Goal: Task Accomplishment & Management: Complete application form

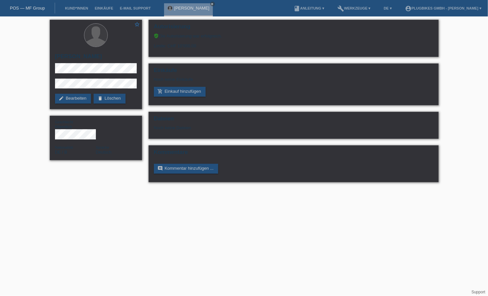
click at [38, 6] on link "POS — MF Group" at bounding box center [27, 8] width 35 height 5
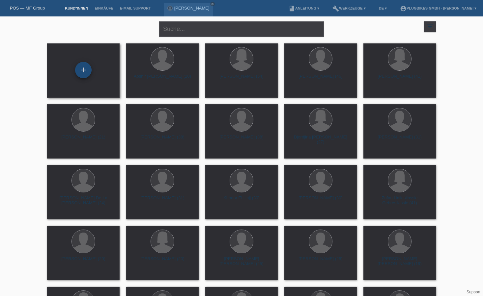
click at [76, 69] on div "+" at bounding box center [83, 70] width 16 height 16
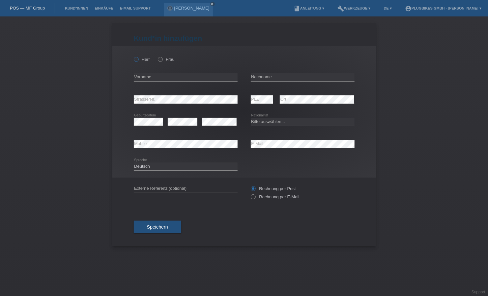
click at [132, 56] on icon at bounding box center [132, 56] width 0 height 0
click at [136, 60] on input "Herr" at bounding box center [136, 59] width 4 height 4
radio input "true"
click at [151, 78] on input "text" at bounding box center [186, 77] width 104 height 8
type input "Estifanos"
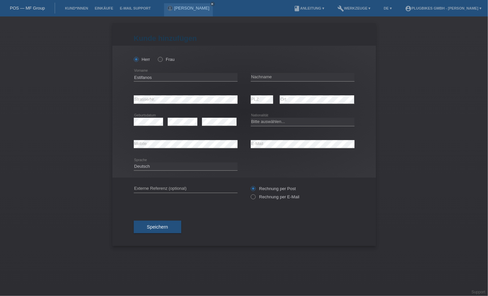
click at [310, 82] on div "error Nachname" at bounding box center [303, 77] width 104 height 22
click at [302, 78] on input "text" at bounding box center [303, 77] width 104 height 8
type input "Mogos Belay"
click at [172, 105] on div "error Strasse/Nr." at bounding box center [186, 100] width 104 height 22
select select "ER"
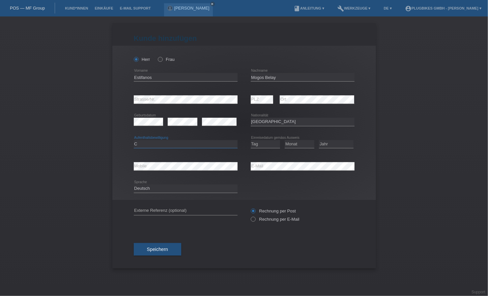
select select "B"
select select "15"
select select "02"
select select "2017"
click at [156, 251] on span "Speichern" at bounding box center [157, 249] width 21 height 5
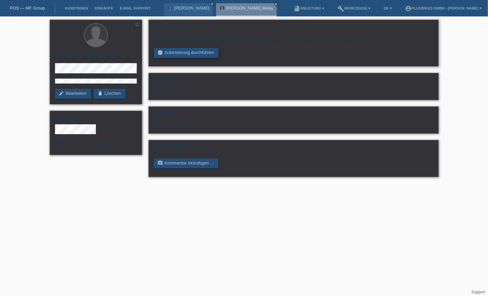
click at [166, 54] on link "assignment_turned_in Autorisierung durchführen" at bounding box center [186, 53] width 65 height 10
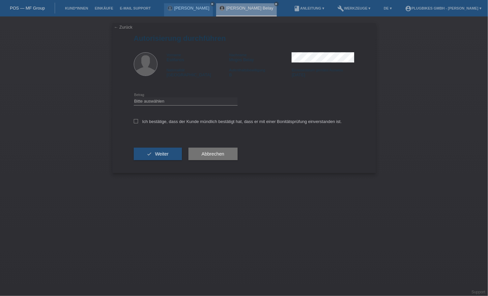
click at [136, 119] on div "Ich bestätige, dass der Kunde mündlich bestätigt hat, dass er mit einer Bonität…" at bounding box center [244, 124] width 221 height 22
click at [150, 107] on div "Bitte auswählen CHF 1.00 - CHF 499.00 CHF 500.00 - CHF 1'999.00 CHF 2'000.00 - …" at bounding box center [186, 102] width 104 height 22
click at [150, 101] on select "Bitte auswählen CHF 1.00 - CHF 499.00 CHF 500.00 - CHF 1'999.00 CHF 2'000.00 - …" at bounding box center [186, 101] width 104 height 8
select select "3"
click at [134, 97] on select "Bitte auswählen CHF 1.00 - CHF 499.00 CHF 500.00 - CHF 1'999.00 CHF 2'000.00 - …" at bounding box center [186, 101] width 104 height 8
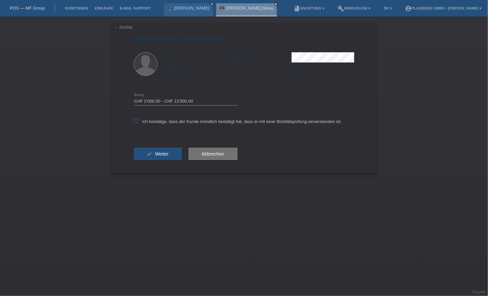
click at [137, 120] on icon at bounding box center [136, 121] width 4 height 4
click at [137, 120] on input "Ich bestätige, dass der Kunde mündlich bestätigt hat, dass er mit einer Bonität…" at bounding box center [136, 121] width 4 height 4
checkbox input "true"
click at [154, 155] on button "check Weiter" at bounding box center [158, 154] width 48 height 13
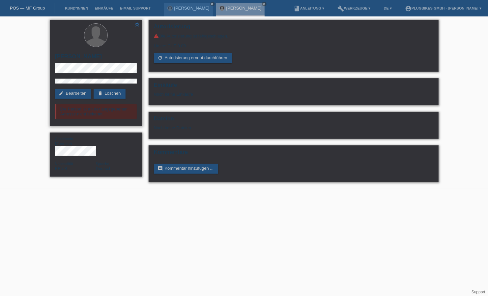
click at [74, 88] on div "star_border [PERSON_NAME] edit Bearbeiten delete Löschen Die Person ist an der …" at bounding box center [96, 73] width 92 height 106
click at [76, 92] on link "edit Bearbeiten" at bounding box center [73, 94] width 36 height 10
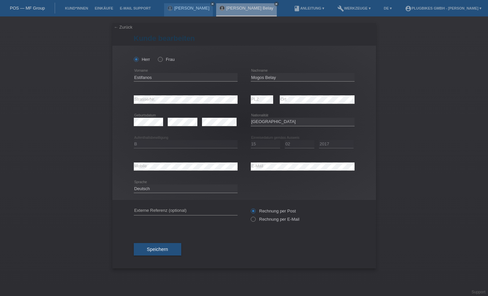
select select "ER"
select select "B"
select select "15"
select select "02"
select select "2017"
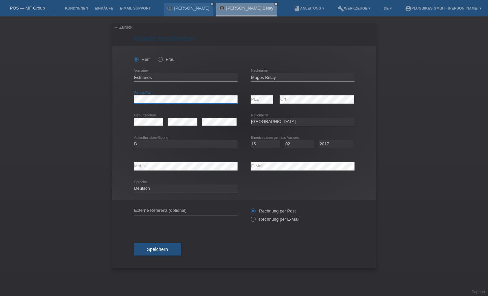
click at [121, 100] on div "Herr Frau Estifanos error Vorname" at bounding box center [243, 123] width 263 height 154
click at [270, 248] on div "Speichern" at bounding box center [244, 249] width 221 height 38
click at [158, 249] on span "Speichern" at bounding box center [157, 249] width 21 height 5
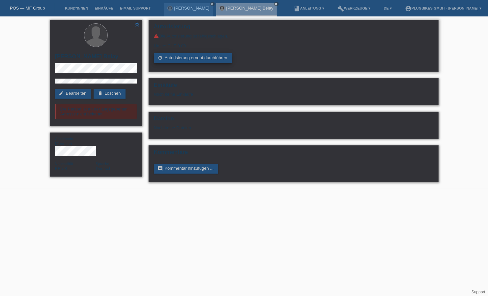
click at [182, 57] on link "refresh Autorisierung erneut durchführen" at bounding box center [193, 58] width 78 height 10
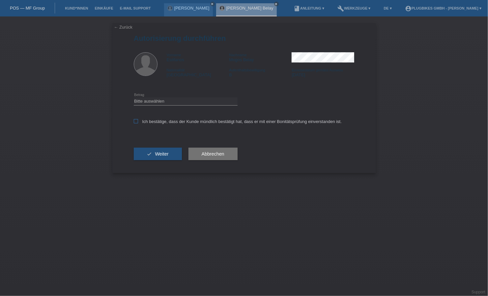
drag, startPoint x: 150, startPoint y: 114, endPoint x: 137, endPoint y: 121, distance: 14.9
click at [147, 117] on div "Ich bestätige, dass der Kunde mündlich bestätigt hat, dass er mit einer Bonität…" at bounding box center [244, 124] width 221 height 22
click at [137, 121] on icon at bounding box center [136, 121] width 4 height 4
click at [137, 121] on input "Ich bestätige, dass der Kunde mündlich bestätigt hat, dass er mit einer Bonität…" at bounding box center [136, 121] width 4 height 4
checkbox input "true"
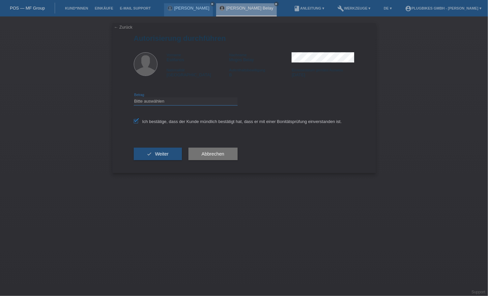
click at [159, 101] on select "Bitte auswählen CHF 1.00 - CHF 499.00 CHF 500.00 - CHF 1'999.00 CHF 2'000.00 - …" at bounding box center [186, 101] width 104 height 8
select select "3"
click at [134, 97] on select "Bitte auswählen CHF 1.00 - CHF 499.00 CHF 500.00 - CHF 1'999.00 CHF 2'000.00 - …" at bounding box center [186, 101] width 104 height 8
click at [151, 151] on button "check Weiter" at bounding box center [158, 154] width 48 height 13
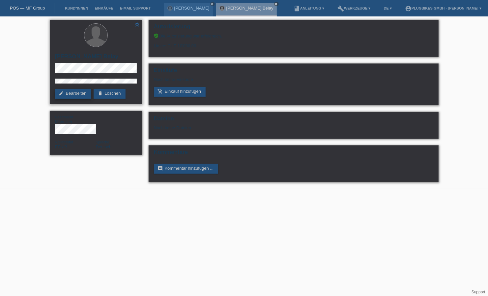
click at [86, 91] on link "edit Bearbeiten" at bounding box center [73, 94] width 36 height 10
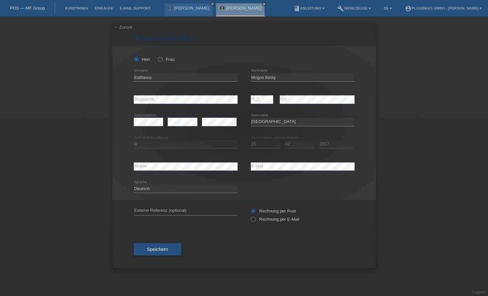
select select "ER"
select select "B"
select select "15"
select select "02"
select select "2017"
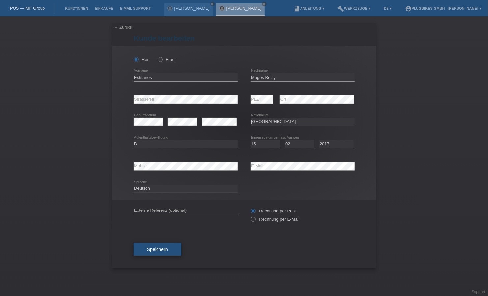
click at [162, 248] on span "Speichern" at bounding box center [157, 249] width 21 height 5
